Goal: Navigation & Orientation: Find specific page/section

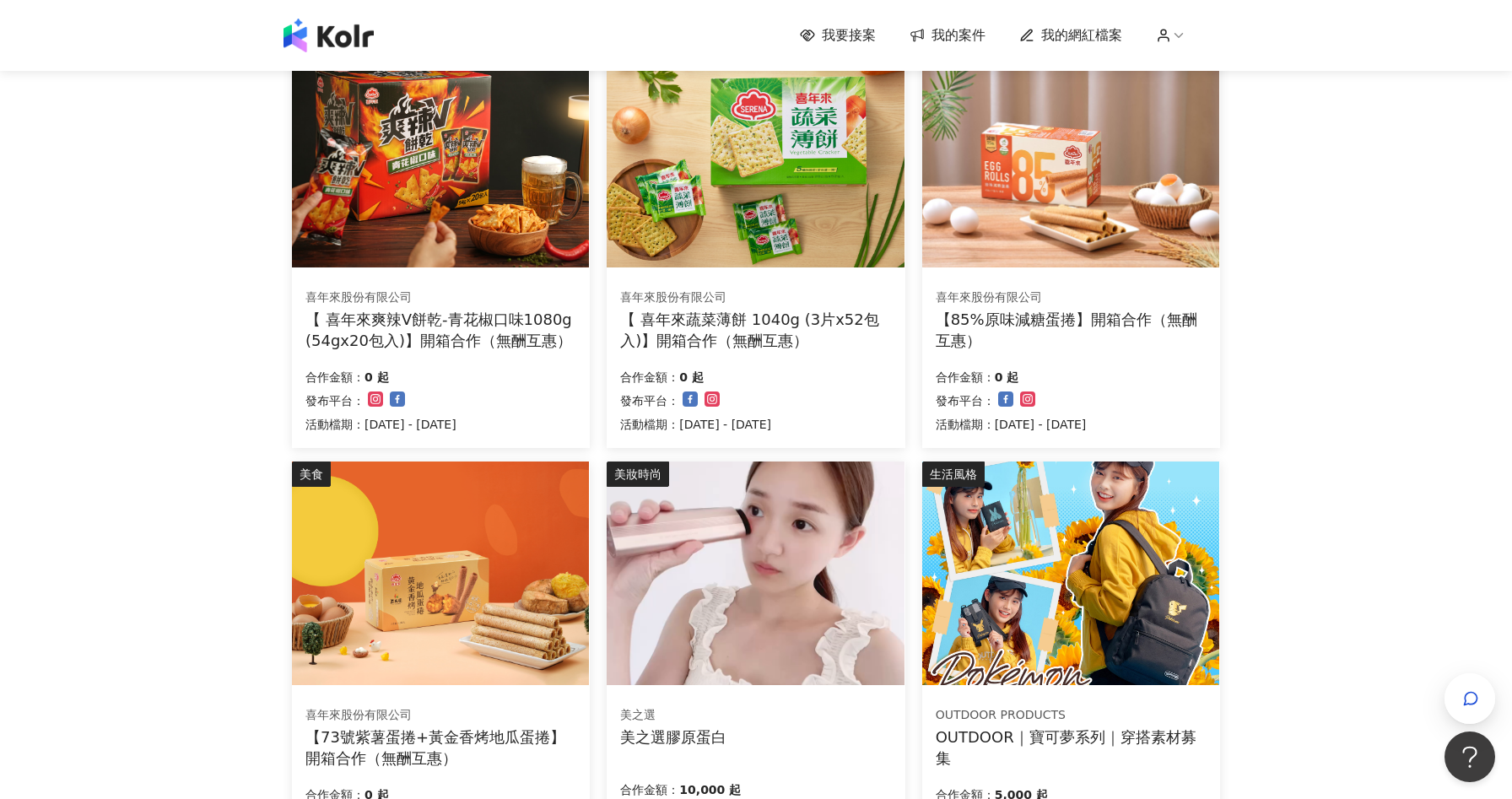
scroll to position [942, 0]
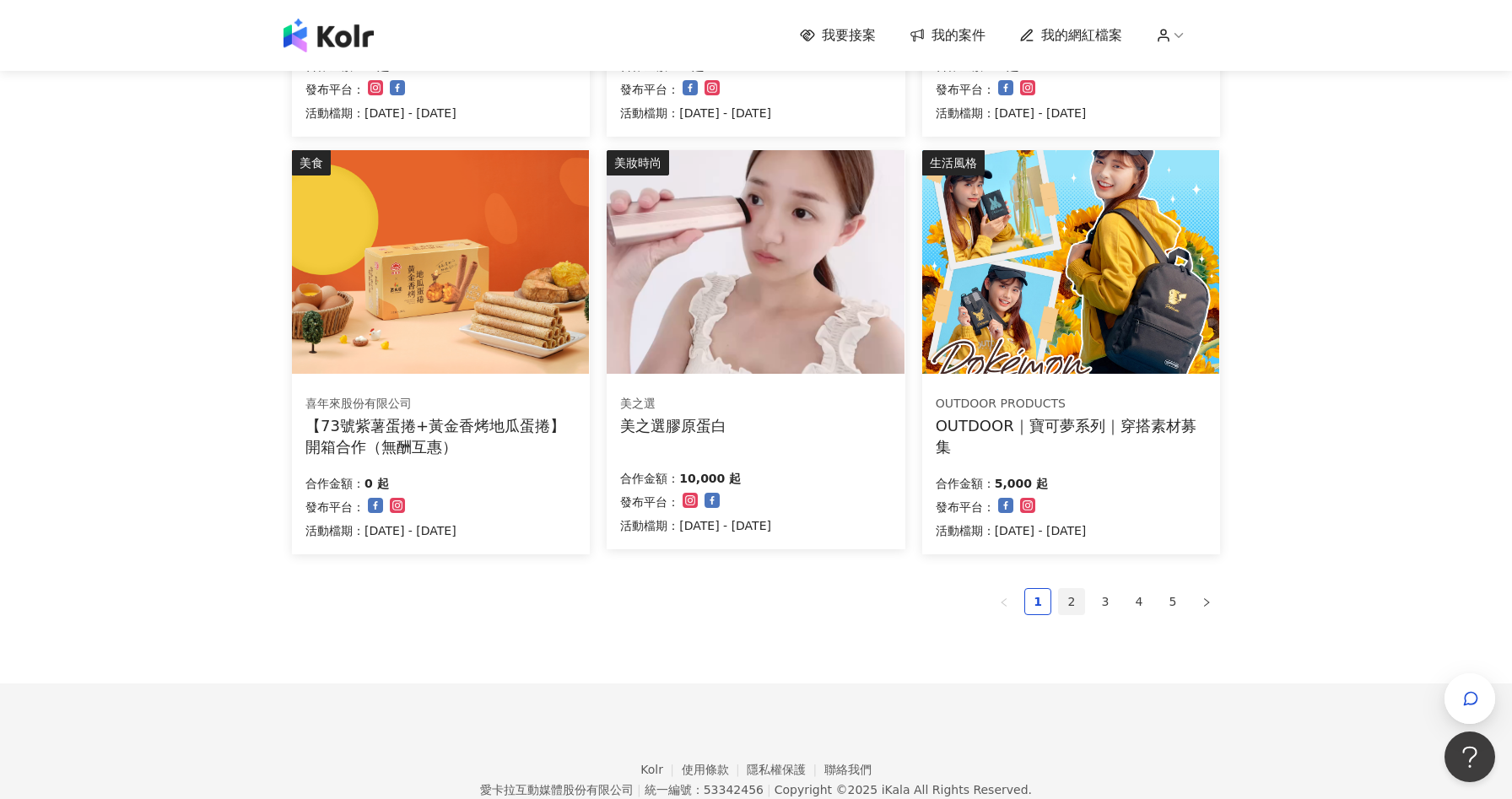
click at [1064, 605] on link "2" at bounding box center [1072, 602] width 26 height 26
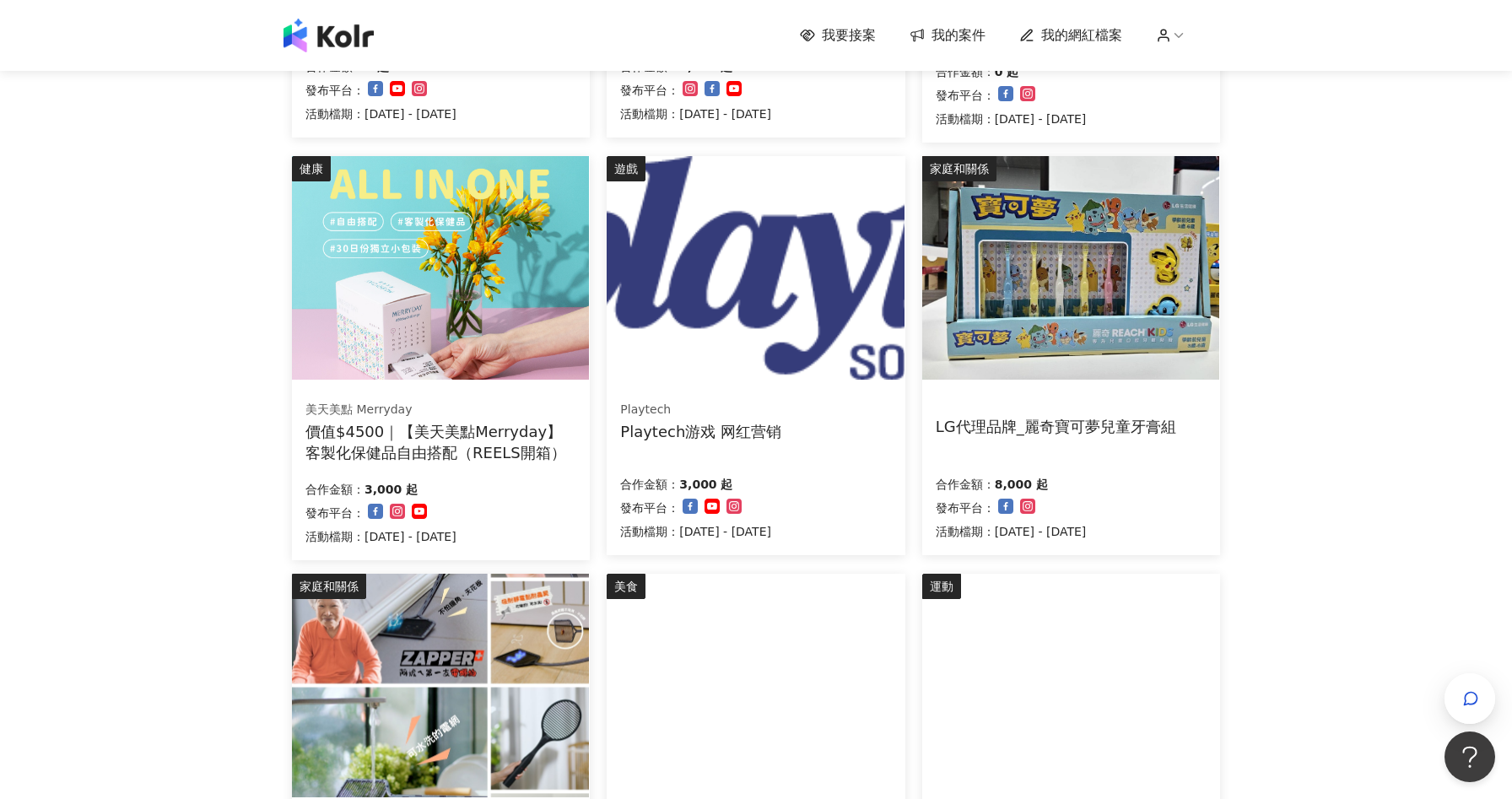
scroll to position [866, 0]
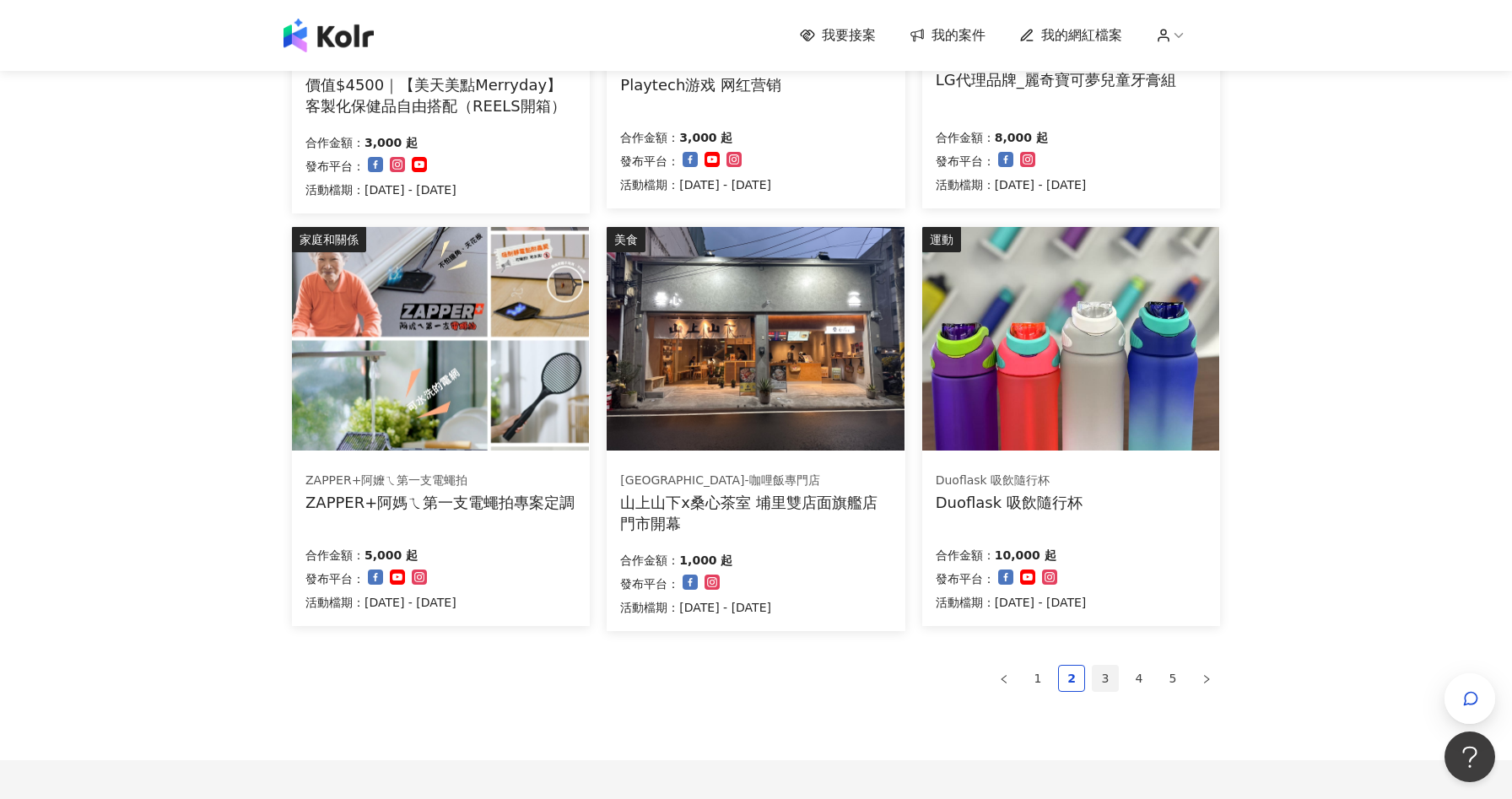
click at [1107, 672] on link "3" at bounding box center [1106, 679] width 26 height 26
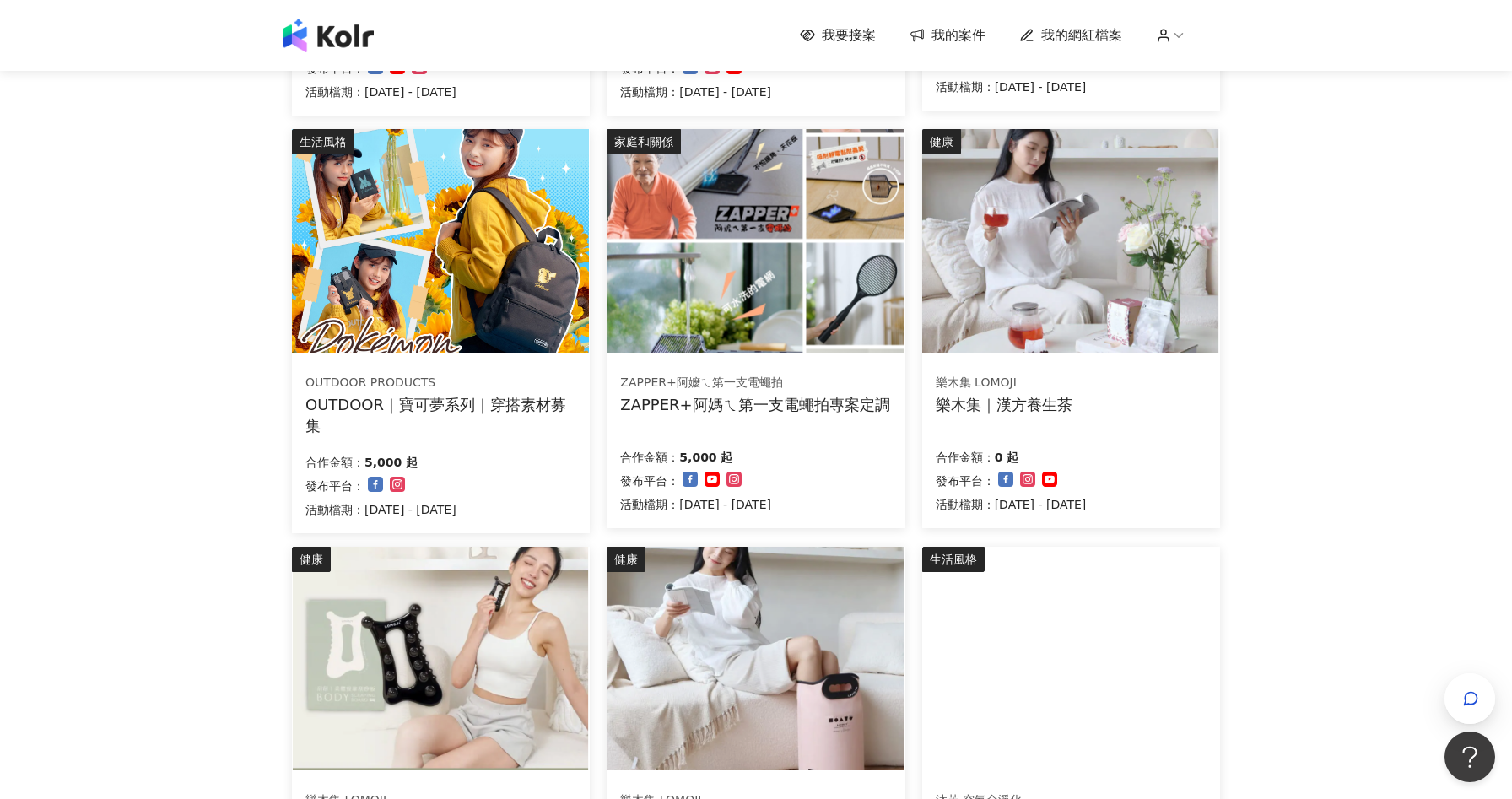
scroll to position [847, 0]
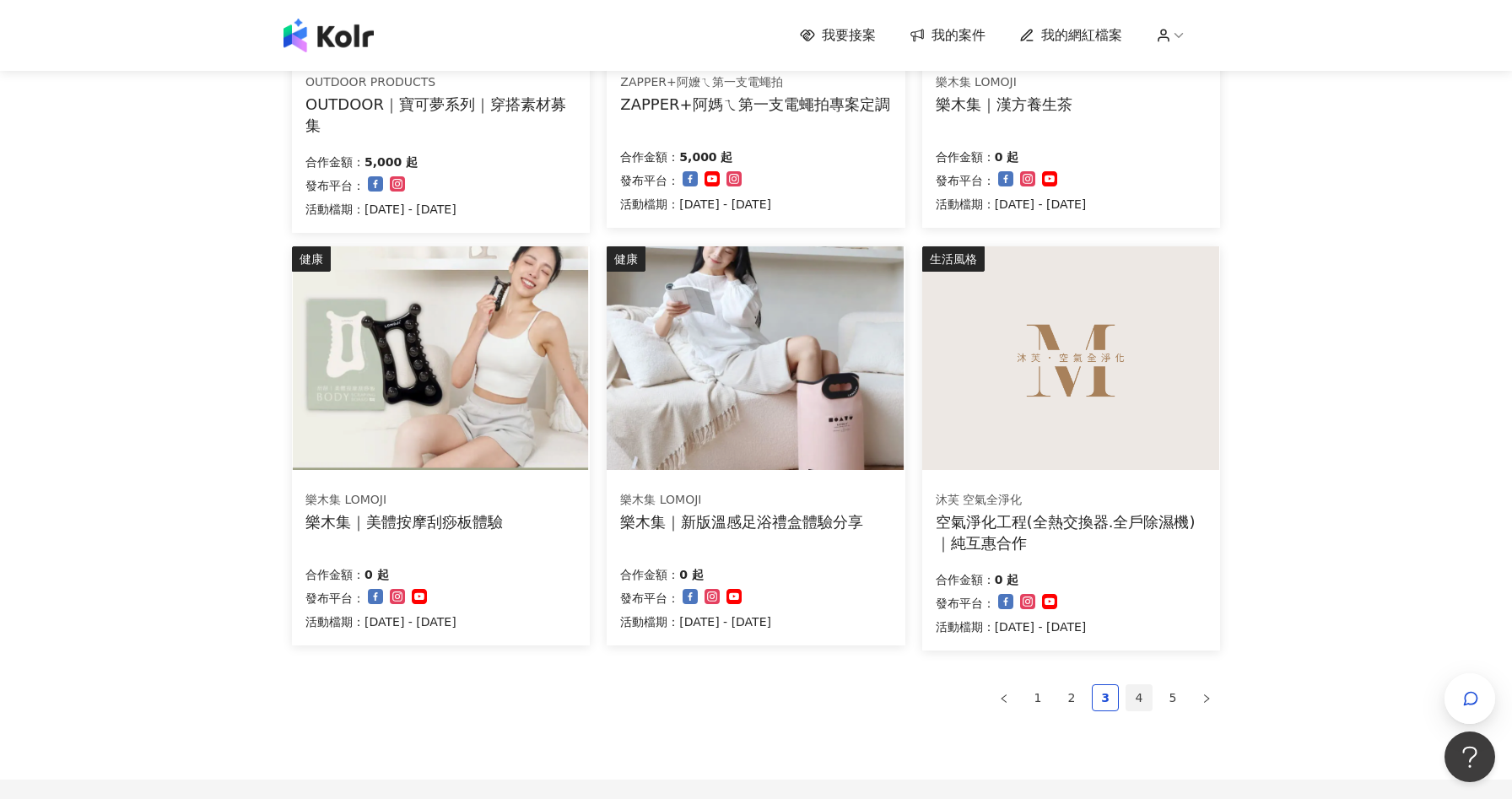
click at [1145, 701] on link "4" at bounding box center [1139, 698] width 26 height 26
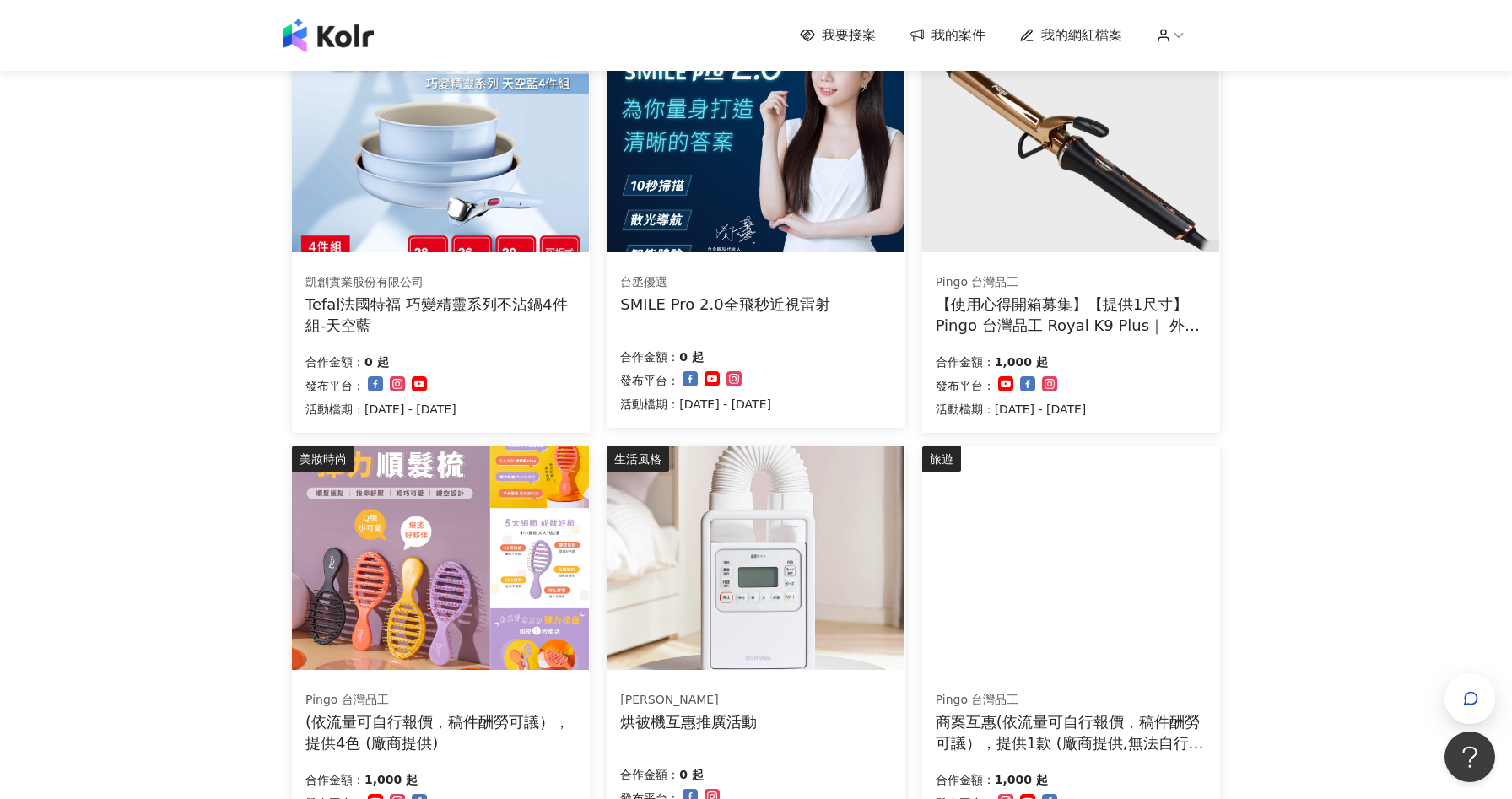
scroll to position [895, 0]
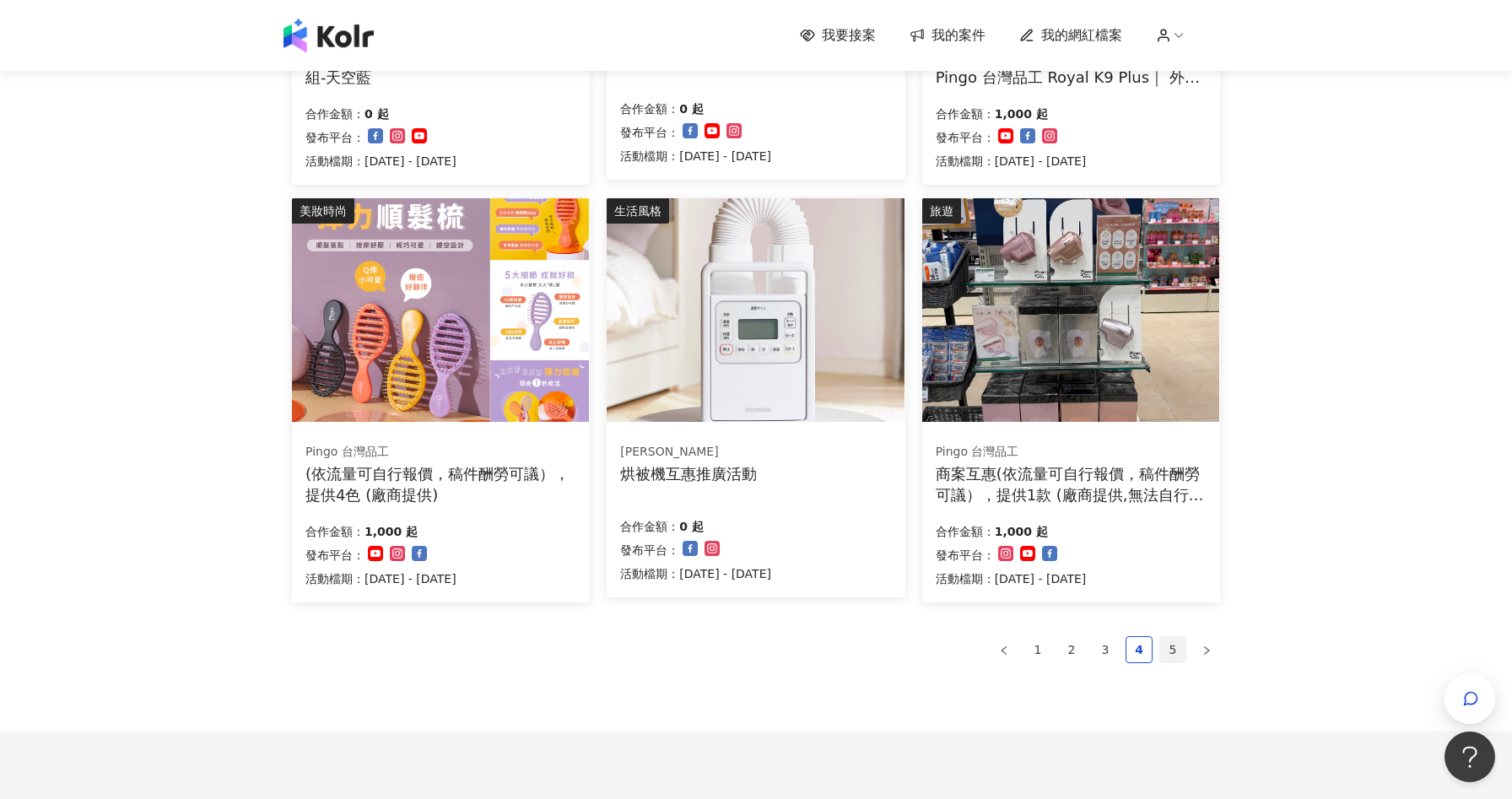
click at [1170, 660] on link "5" at bounding box center [1173, 650] width 26 height 26
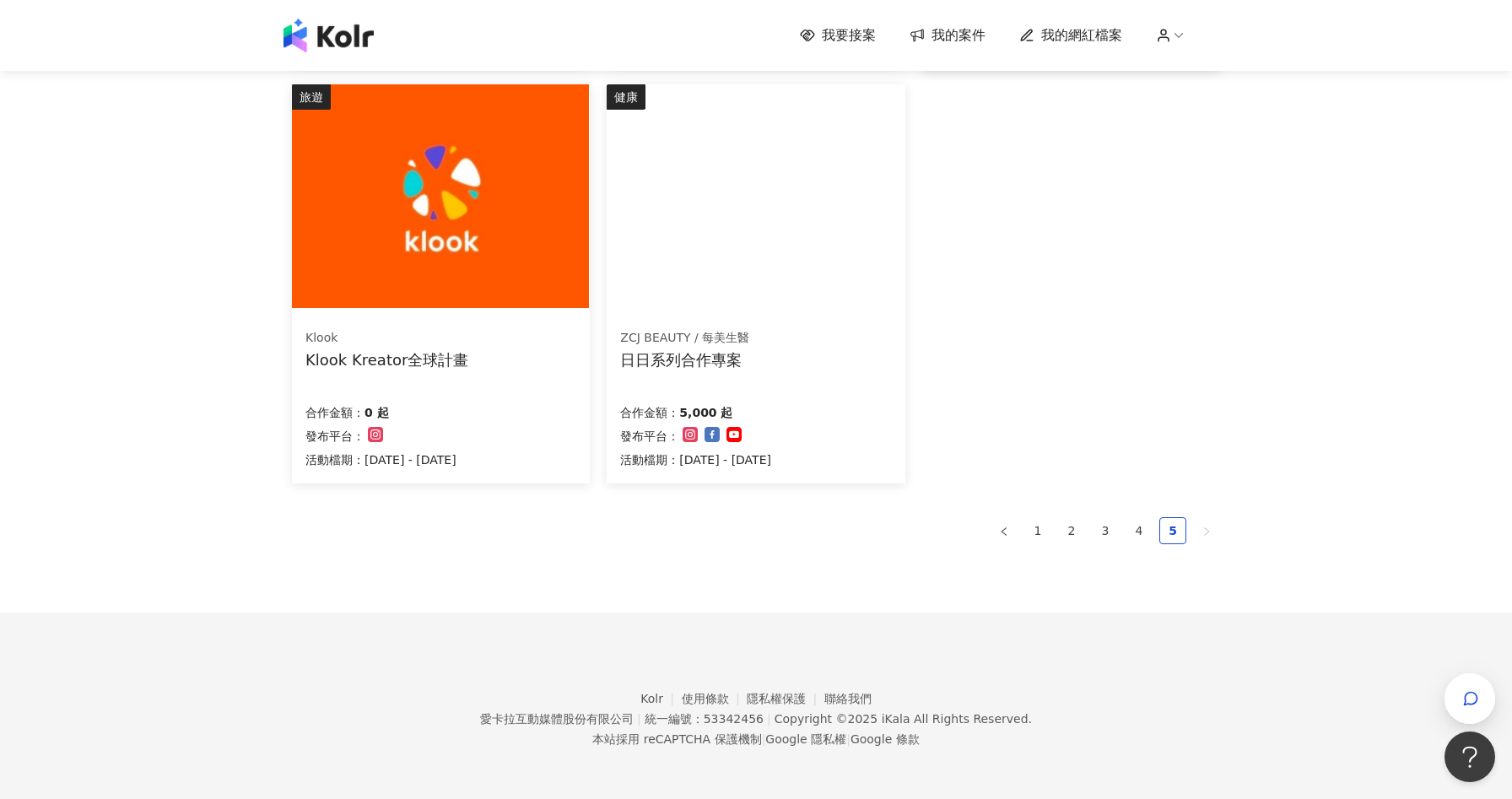
scroll to position [0, 0]
